Goal: Navigation & Orientation: Find specific page/section

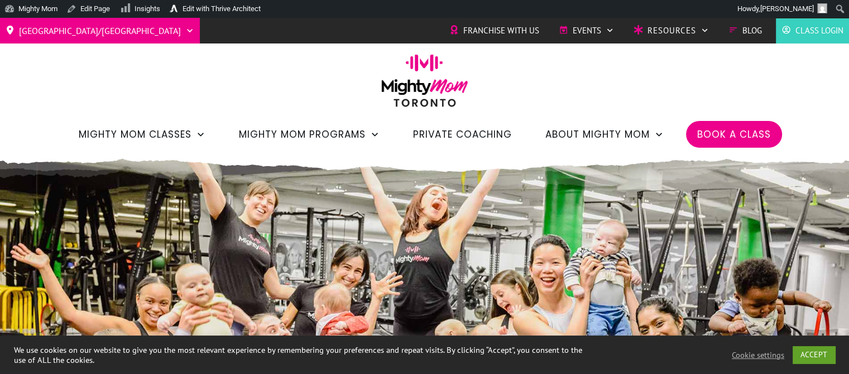
click at [475, 129] on span "Private Coaching" at bounding box center [462, 134] width 99 height 19
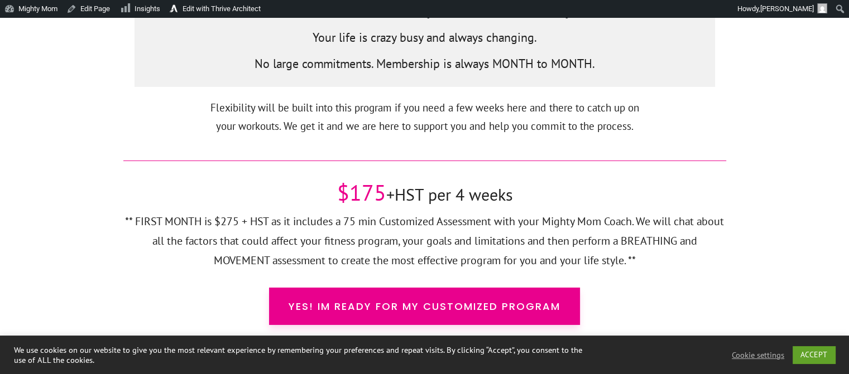
scroll to position [3671, 0]
